Goal: Transaction & Acquisition: Purchase product/service

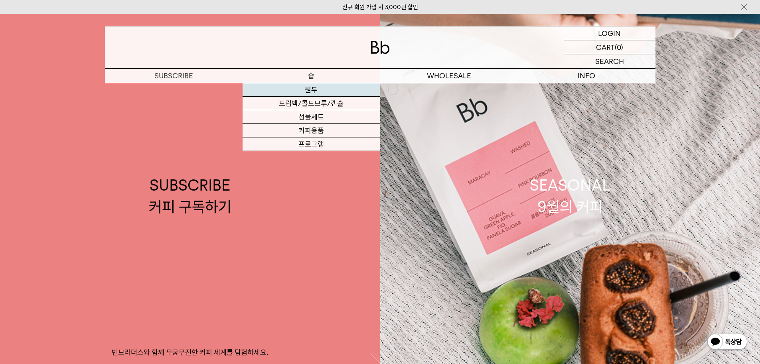
click at [318, 87] on link "원두" at bounding box center [312, 90] width 138 height 14
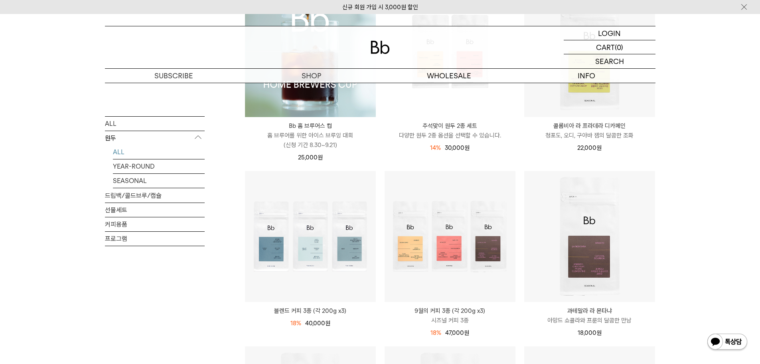
scroll to position [160, 0]
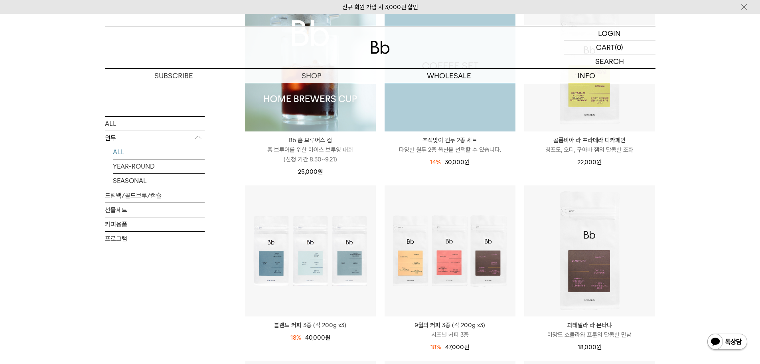
click at [459, 107] on img at bounding box center [450, 65] width 131 height 131
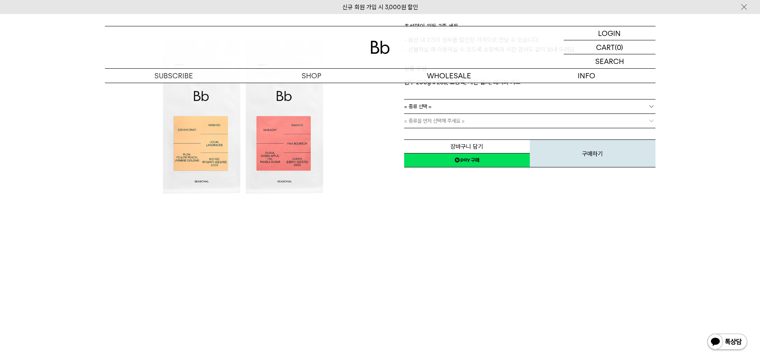
click at [433, 107] on link "= 종류 선택 =" at bounding box center [529, 106] width 251 height 14
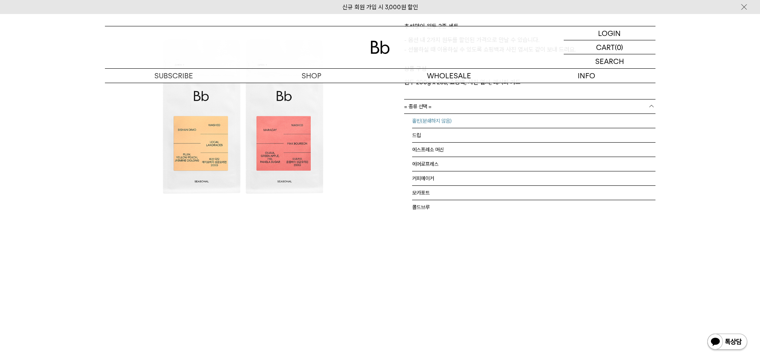
click at [436, 124] on li "홀빈(분쇄하지 않음)" at bounding box center [533, 121] width 243 height 14
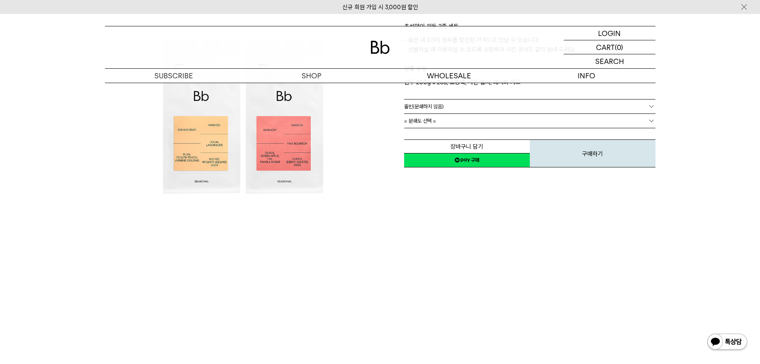
click at [435, 119] on span "= 분쇄도 선택 =" at bounding box center [420, 121] width 32 height 14
